Goal: Navigation & Orientation: Find specific page/section

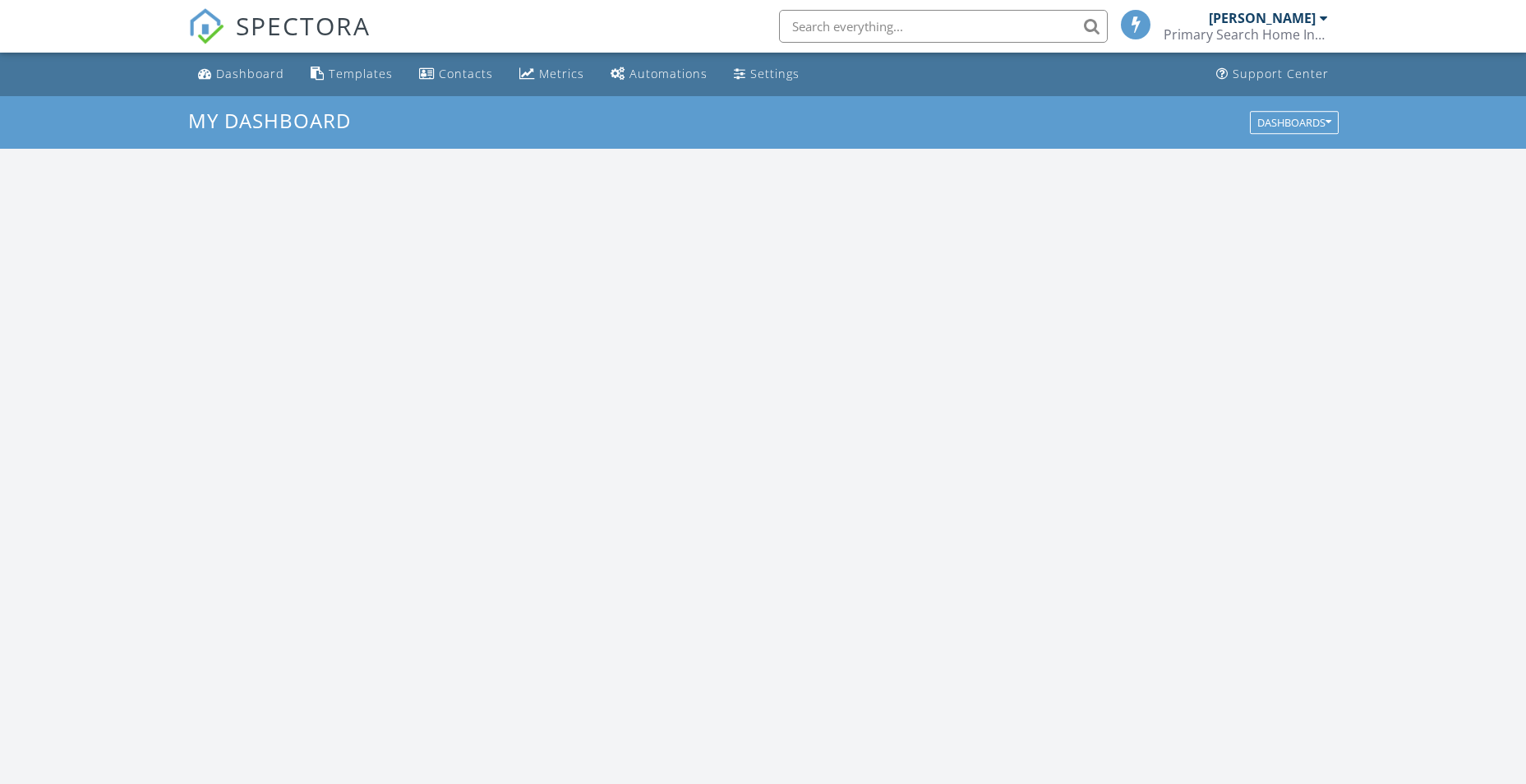
scroll to position [1520, 1551]
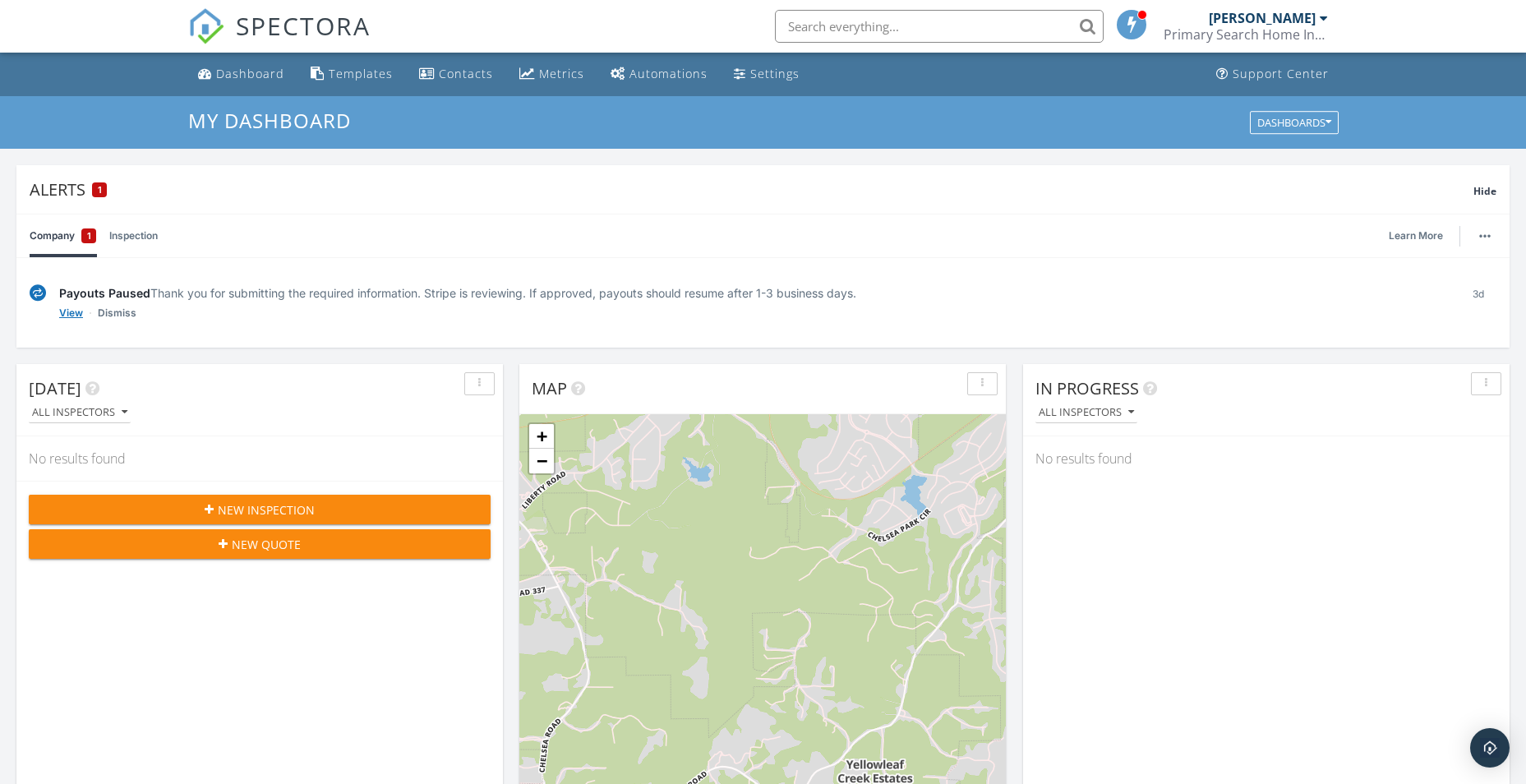
click at [78, 315] on link "View" at bounding box center [71, 313] width 23 height 17
click at [66, 310] on link "View" at bounding box center [71, 313] width 23 height 17
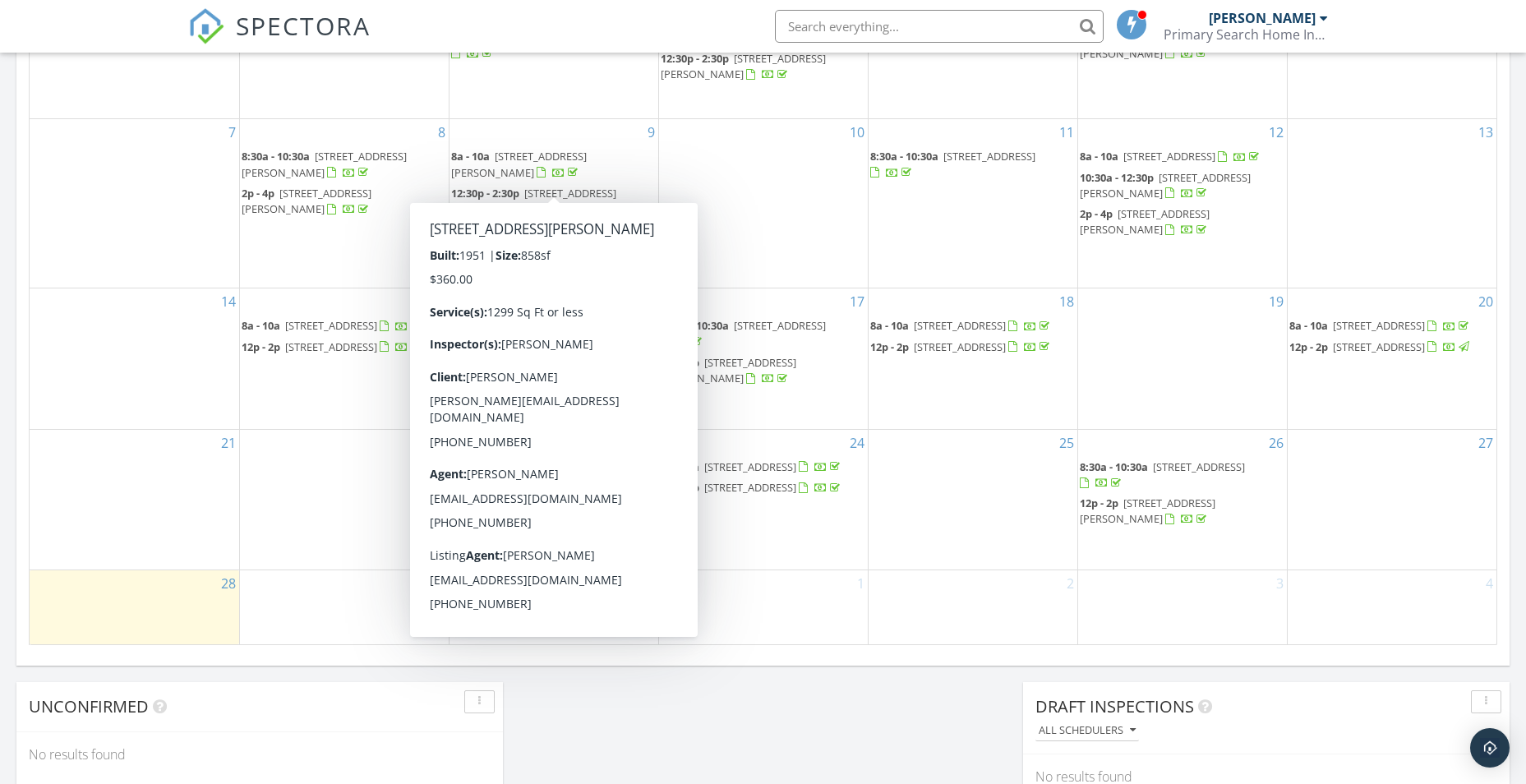
scroll to position [1026, 0]
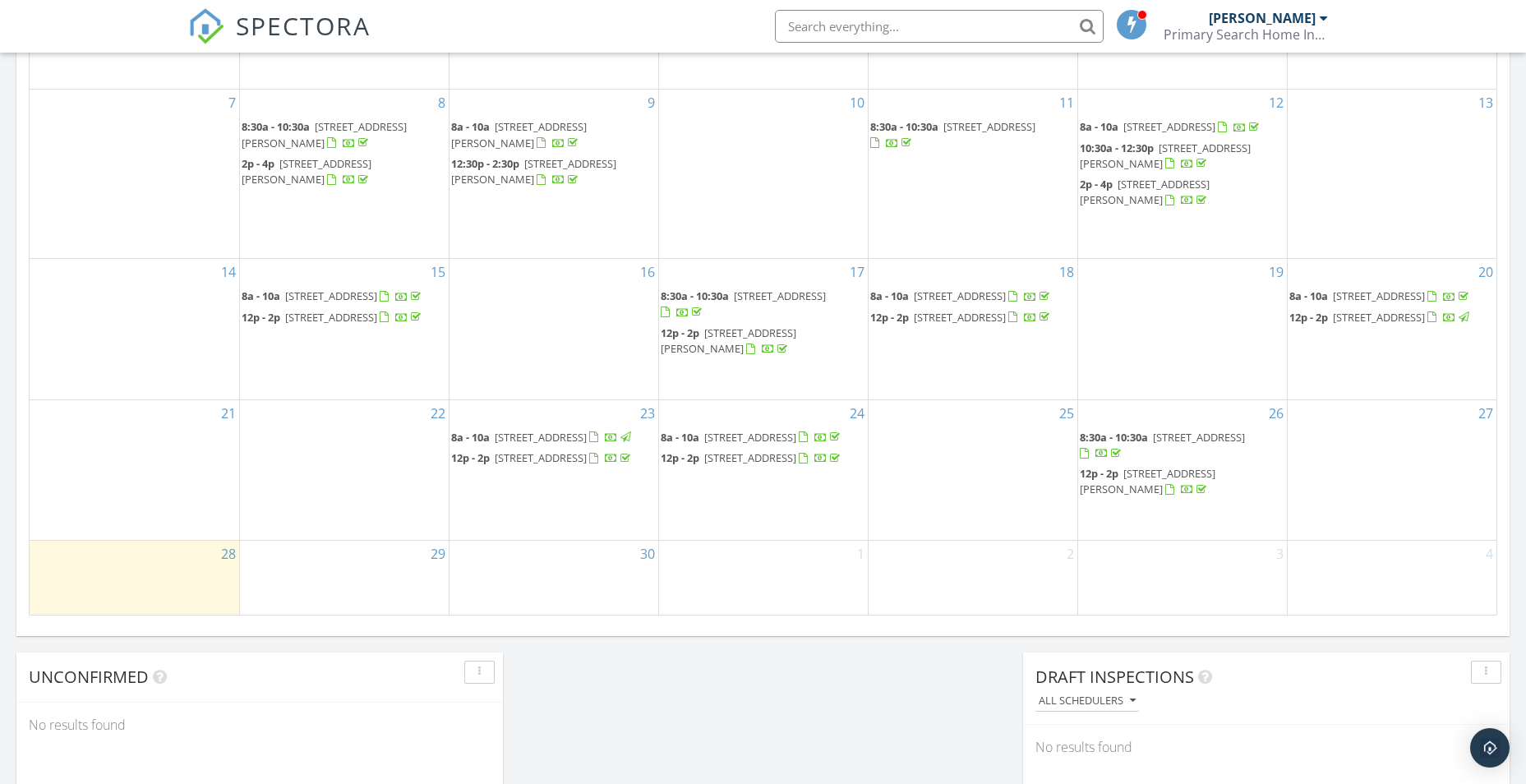
click at [550, 465] on span "[STREET_ADDRESS]" at bounding box center [541, 457] width 92 height 15
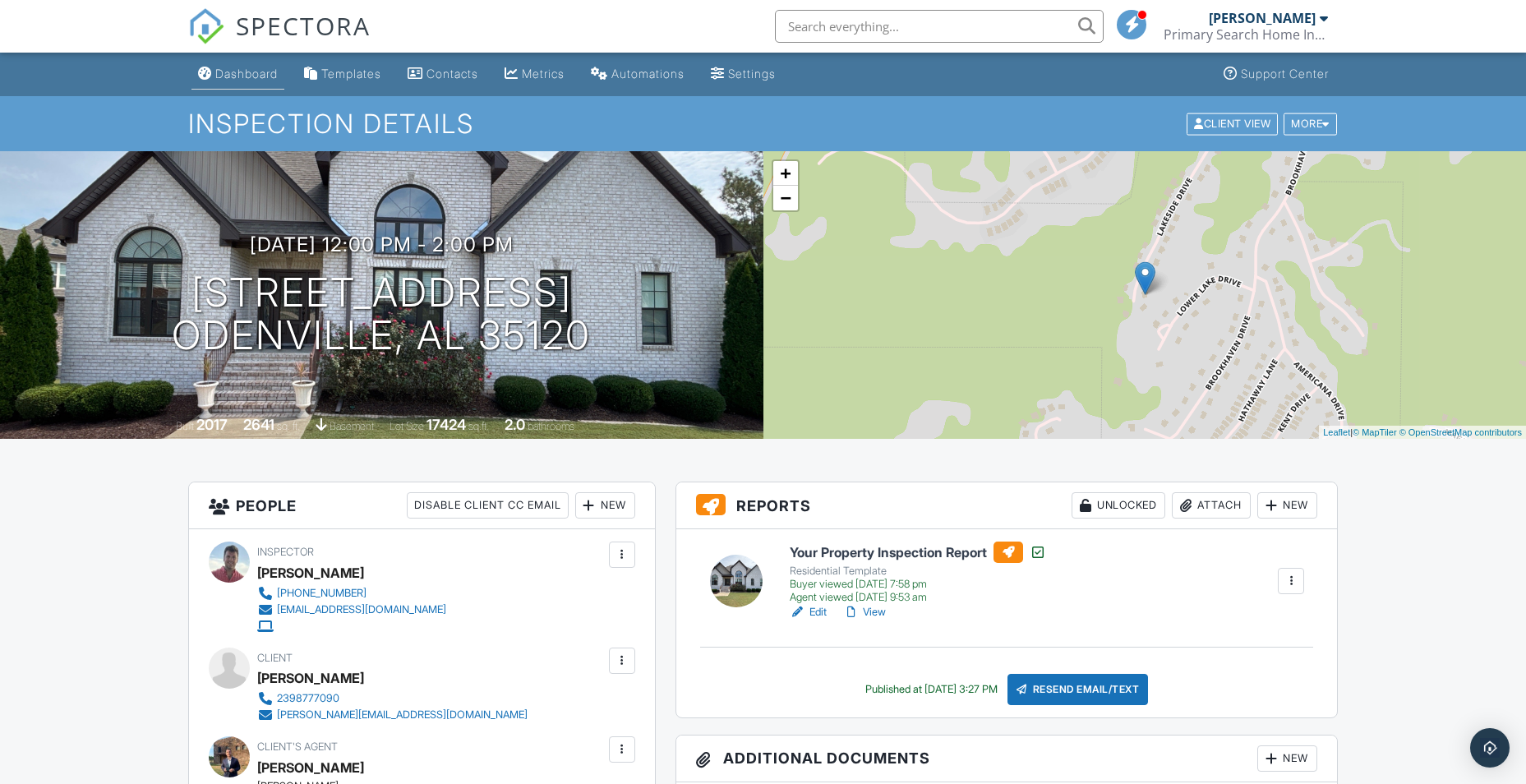
click at [245, 83] on link "Dashboard" at bounding box center [238, 74] width 93 height 30
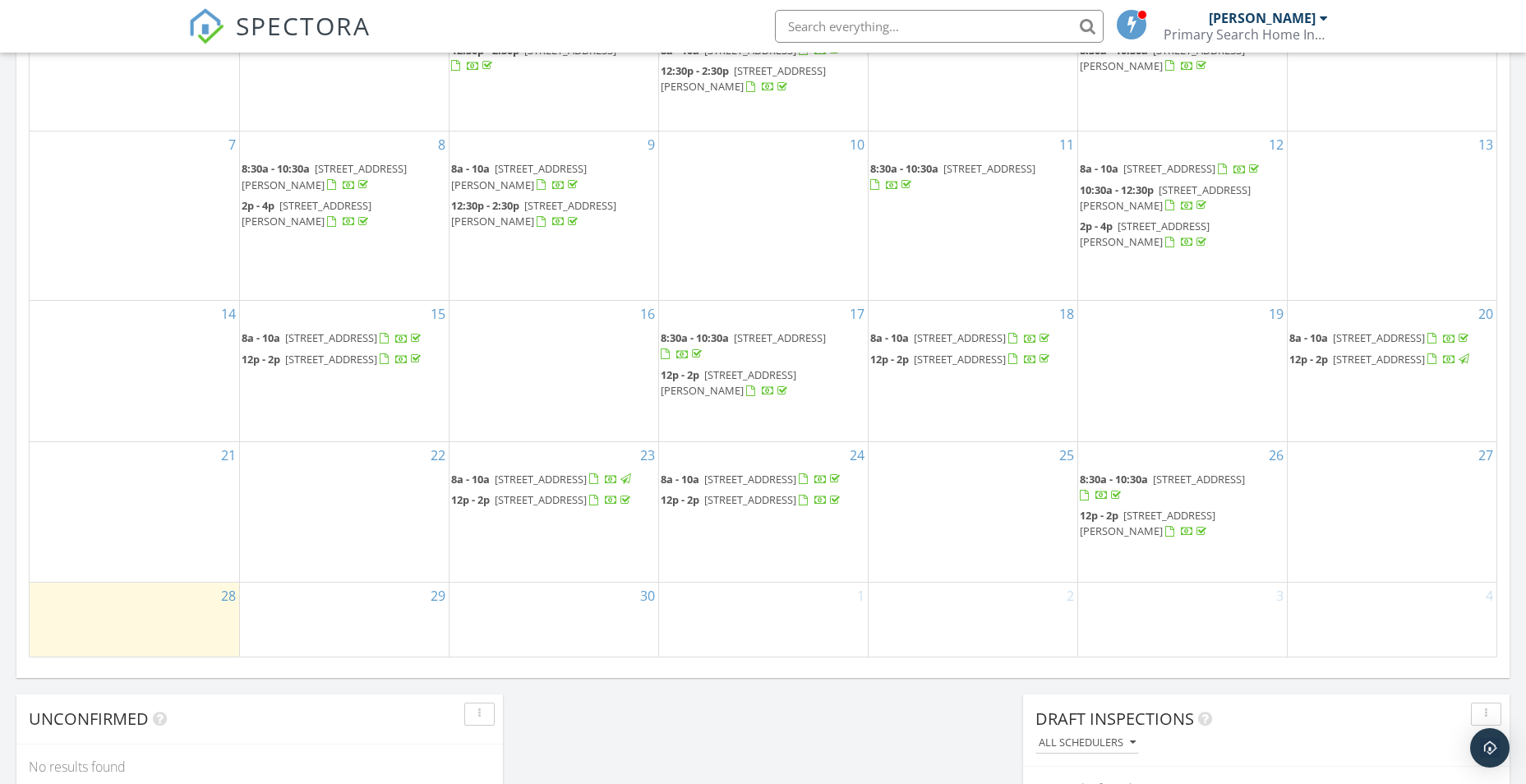
scroll to position [986, 0]
